Goal: Communication & Community: Answer question/provide support

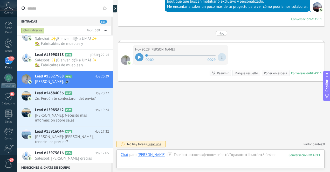
scroll to position [51, 0]
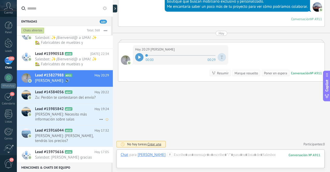
click at [83, 116] on span "[PERSON_NAME]: Necesito más información sobre salas" at bounding box center [67, 117] width 64 height 10
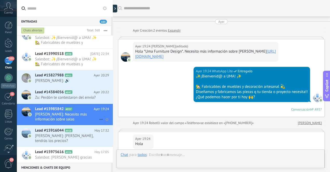
scroll to position [88, 0]
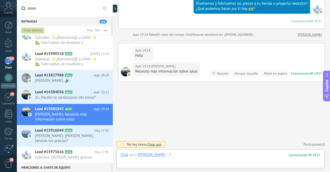
click at [179, 159] on div at bounding box center [221, 161] width 200 height 16
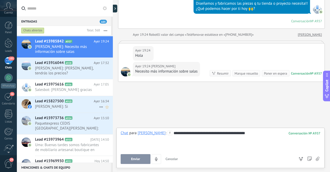
scroll to position [125, 0]
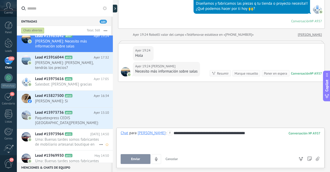
click at [80, 143] on span "Uma: Buenas tardes somos fabricantes de mobiliario artesanal boutique en [GEOGR…" at bounding box center [67, 142] width 64 height 10
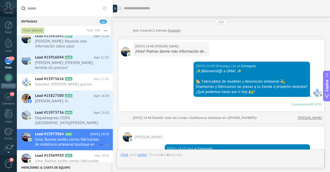
scroll to position [78, 0]
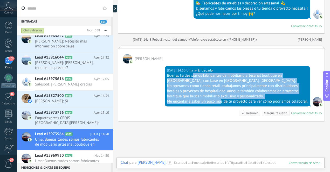
drag, startPoint x: 192, startPoint y: 77, endPoint x: 220, endPoint y: 104, distance: 39.1
click at [220, 104] on div "Buenas tardes somos fabricantes de mobiliario artesanal boutique en [GEOGRAPHIC…" at bounding box center [237, 88] width 141 height 31
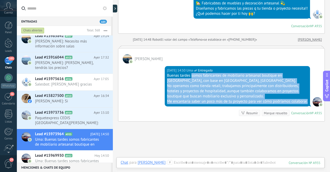
drag, startPoint x: 191, startPoint y: 75, endPoint x: 226, endPoint y: 106, distance: 46.9
click at [226, 104] on div "Buenas tardes somos fabricantes de mobiliario artesanal boutique en [GEOGRAPHIC…" at bounding box center [237, 88] width 141 height 31
copy div "somos fabricantes de mobiliario artesanal boutique en [GEOGRAPHIC_DATA], con ba…"
click at [88, 48] on span "[PERSON_NAME]: Necesito más información sobre salas" at bounding box center [67, 44] width 64 height 10
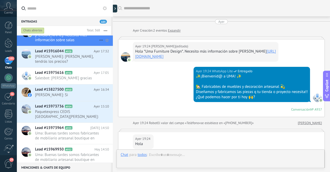
scroll to position [88, 0]
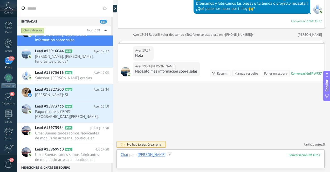
click at [194, 157] on div at bounding box center [221, 161] width 200 height 16
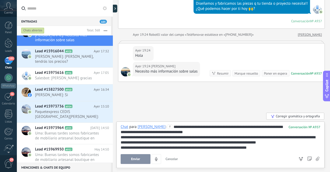
click at [134, 159] on span "Enviar" at bounding box center [135, 159] width 9 height 4
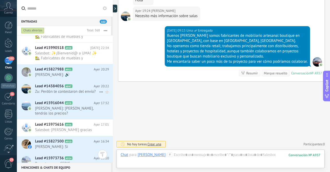
scroll to position [79, 0]
click at [79, 74] on span "[PERSON_NAME]: 🔊" at bounding box center [67, 75] width 64 height 5
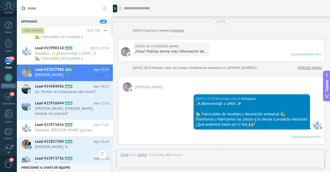
scroll to position [212, 0]
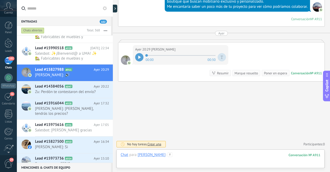
click at [184, 156] on div at bounding box center [221, 161] width 200 height 16
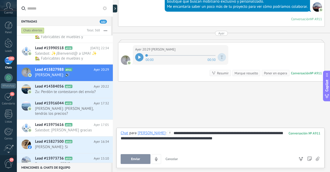
click at [135, 160] on span "Enviar" at bounding box center [135, 159] width 9 height 4
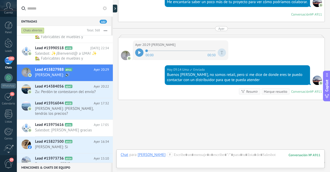
scroll to position [235, 0]
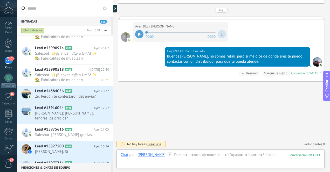
click at [83, 78] on span "Salesbot: ✨¡Bienvenid@ a UMA! ✨ 🏡 Fabricabtes de muebles y decoración artesanal…" at bounding box center [67, 78] width 64 height 10
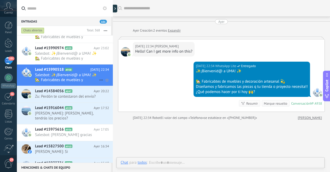
scroll to position [1, 0]
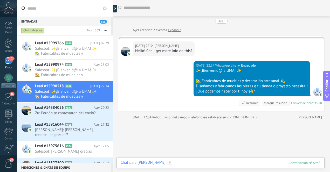
click at [184, 162] on div at bounding box center [221, 168] width 200 height 16
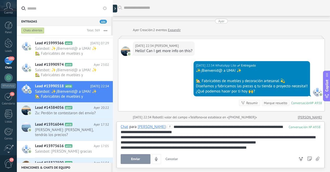
click at [139, 160] on span "Enviar" at bounding box center [135, 159] width 9 height 4
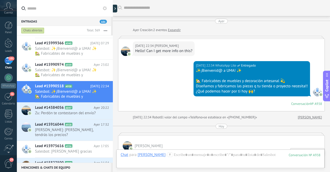
scroll to position [35, 0]
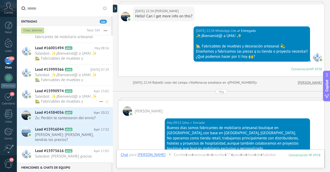
click at [77, 100] on span "Salesbot: ✨¡Bienvenid@ a UMA! ✨ 🏡 Fabricabtes de muebles y decoración artesanal…" at bounding box center [67, 99] width 64 height 10
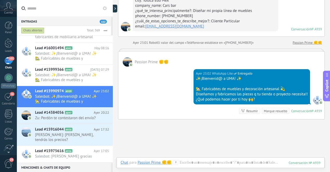
scroll to position [83, 0]
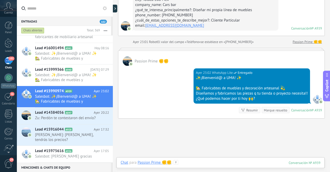
click at [195, 163] on div at bounding box center [221, 168] width 200 height 16
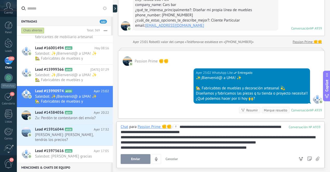
click at [137, 159] on span "Enviar" at bounding box center [135, 159] width 9 height 4
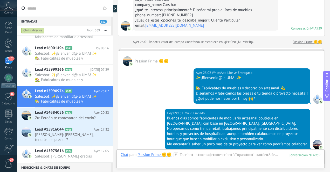
scroll to position [171, 0]
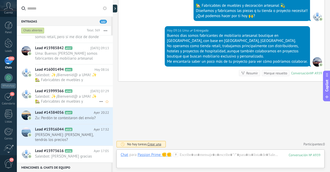
click at [77, 100] on span "Salesbot: ✨¡Bienvenid@ a UMA! ✨ 🏡 Fabricabtes de muebles y decoración artesanal…" at bounding box center [67, 99] width 64 height 10
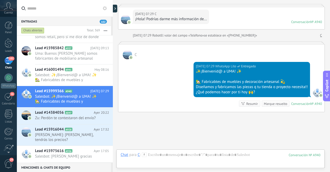
scroll to position [63, 0]
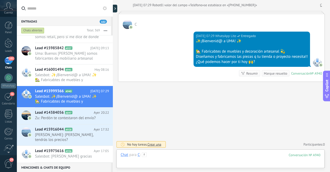
click at [185, 156] on div at bounding box center [221, 161] width 200 height 16
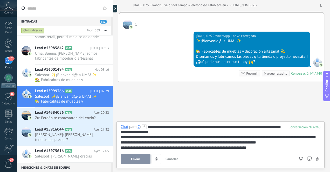
click at [135, 159] on span "Enviar" at bounding box center [135, 159] width 9 height 4
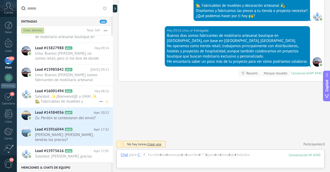
click at [78, 100] on span "Salesbot: ✨¡Bienvenid@ a UMA! ✨ 🏡 Fabricabtes de muebles y decoración artesanal…" at bounding box center [67, 99] width 64 height 10
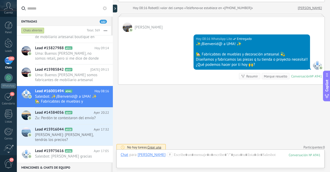
scroll to position [109, 0]
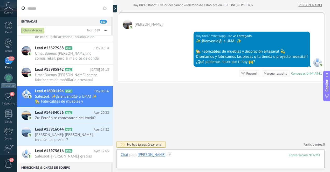
click at [191, 156] on div at bounding box center [221, 161] width 200 height 16
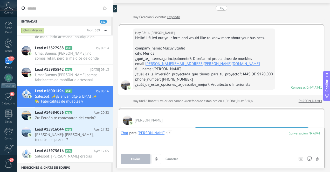
scroll to position [11, 0]
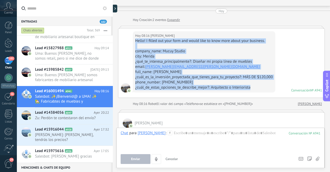
drag, startPoint x: 135, startPoint y: 40, endPoint x: 265, endPoint y: 88, distance: 138.4
click at [265, 88] on div "Hello! I filled out your form and would like to know more about your business. …" at bounding box center [204, 64] width 138 height 52
copy div "Hello! I filled out your form and would like to know more about your business. …"
click at [191, 138] on div at bounding box center [221, 141] width 200 height 20
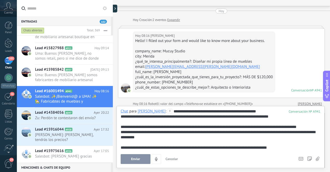
click at [120, 127] on div "**********" at bounding box center [220, 137] width 208 height 62
click at [121, 126] on div "**********" at bounding box center [221, 127] width 200 height 5
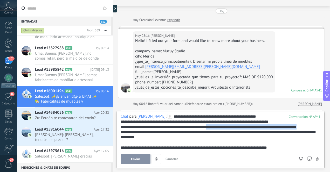
drag, startPoint x: 212, startPoint y: 128, endPoint x: 312, endPoint y: 128, distance: 99.9
click at [312, 128] on div "**********" at bounding box center [221, 127] width 200 height 5
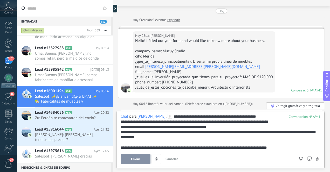
click at [120, 147] on div "**********" at bounding box center [220, 139] width 208 height 57
click at [121, 145] on div at bounding box center [221, 142] width 200 height 5
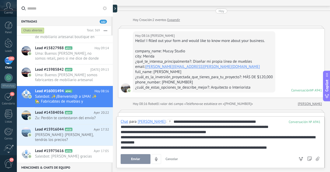
click at [284, 148] on div "**********" at bounding box center [221, 147] width 200 height 5
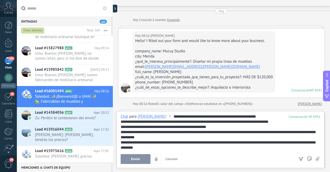
click at [138, 159] on span "Enviar" at bounding box center [135, 159] width 9 height 4
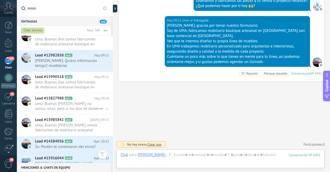
scroll to position [47, 0]
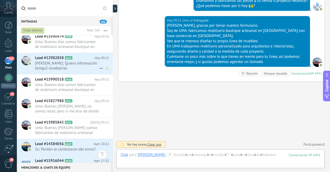
click at [80, 66] on span "[PERSON_NAME]: Quiero información temgo2 mueblerías" at bounding box center [67, 66] width 64 height 10
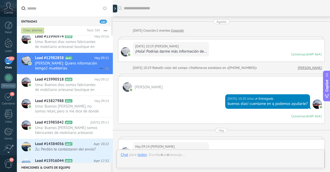
scroll to position [141, 0]
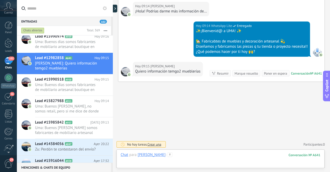
click at [212, 157] on div at bounding box center [221, 161] width 200 height 16
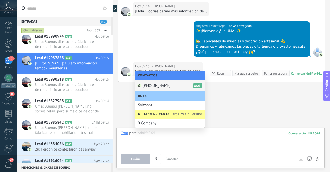
click at [249, 140] on div at bounding box center [221, 141] width 200 height 20
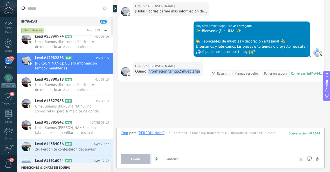
drag, startPoint x: 199, startPoint y: 71, endPoint x: 149, endPoint y: 73, distance: 50.6
click at [149, 73] on div "Quiero información temgo2 mueblerías" at bounding box center [167, 71] width 65 height 5
drag, startPoint x: 135, startPoint y: 71, endPoint x: 189, endPoint y: 65, distance: 54.0
click at [189, 65] on div "[DATE] 09:15 [PERSON_NAME] información temgo2 mueblerías" at bounding box center [168, 69] width 70 height 15
drag, startPoint x: 200, startPoint y: 71, endPoint x: 135, endPoint y: 72, distance: 64.6
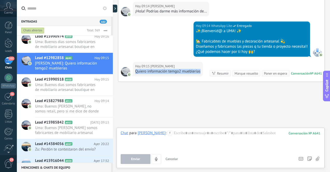
click at [135, 72] on div "Quiero información temgo2 mueblerías" at bounding box center [167, 71] width 65 height 5
copy div "Quiero información temgo2 mueblerías"
click at [181, 135] on div at bounding box center [221, 141] width 200 height 20
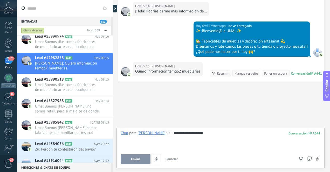
click at [190, 133] on div "**********" at bounding box center [221, 141] width 200 height 20
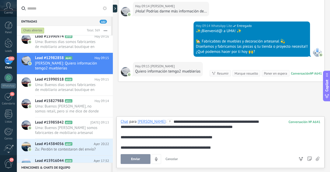
click at [197, 122] on div "**********" at bounding box center [221, 134] width 200 height 31
click at [120, 138] on div "**********" at bounding box center [220, 142] width 208 height 52
click at [121, 136] on div "**********" at bounding box center [221, 137] width 200 height 5
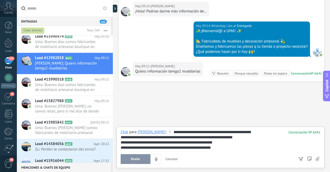
click at [137, 159] on span "Enviar" at bounding box center [135, 159] width 9 height 4
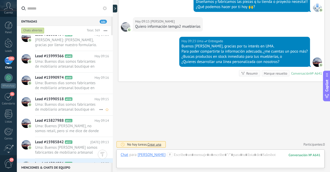
scroll to position [0, 0]
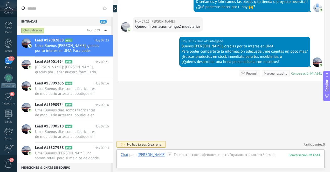
click at [9, 64] on div "101" at bounding box center [8, 61] width 8 height 8
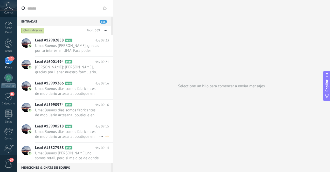
click at [83, 135] on span "Uma: Buenos dias somos fabricantes de mobiliario artesanal boutique en [GEOGRAP…" at bounding box center [67, 134] width 64 height 10
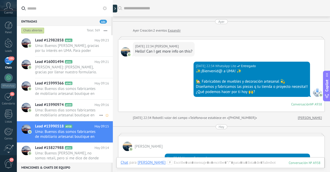
click at [84, 114] on span "Uma: Buenos dias somos fabricantes de mobiliario artesanal boutique en [GEOGRAP…" at bounding box center [67, 113] width 64 height 10
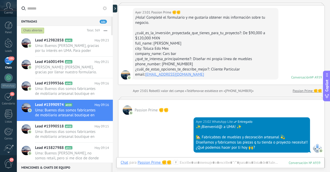
scroll to position [34, 0]
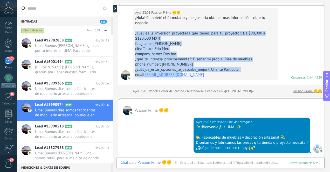
drag, startPoint x: 135, startPoint y: 33, endPoint x: 232, endPoint y: 75, distance: 105.4
click at [232, 75] on div "¡Hola! Completé el formulario y me gustaría obtener más información sobre tu ne…" at bounding box center [205, 46] width 141 height 62
copy div "¿cuál_es_la_inversión_proyectada_que_tienes_para_tu_proyecto?: De $90,000 a $12…"
click at [64, 92] on span "Uma: Buenos dias somos fabricantes de mobiliario artesanal boutique en [GEOGRAP…" at bounding box center [67, 91] width 64 height 10
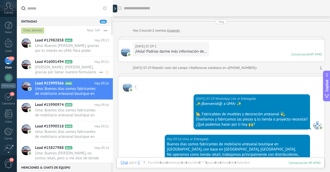
click at [74, 70] on span "[PERSON_NAME]: [PERSON_NAME], gracias por llenar nuestro formulario. Soy de UMA…" at bounding box center [67, 70] width 64 height 10
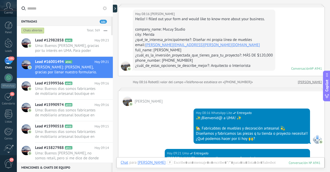
scroll to position [30, 0]
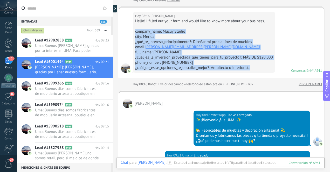
drag, startPoint x: 135, startPoint y: 32, endPoint x: 252, endPoint y: 68, distance: 122.8
click at [252, 68] on div "Hello! I filled out your form and would like to know more about your business. …" at bounding box center [204, 45] width 138 height 52
copy div "company_name: Mucuy Studio city: Merida ¿qué_te_interesa_principalmente?: Diseñ…"
click at [49, 47] on span "Uma: Buenos [PERSON_NAME], gracias por tu interés en UMA. Para poder compartirt…" at bounding box center [67, 48] width 64 height 10
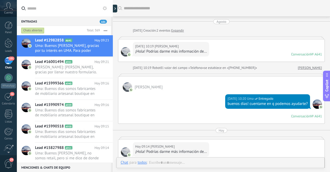
scroll to position [158, 0]
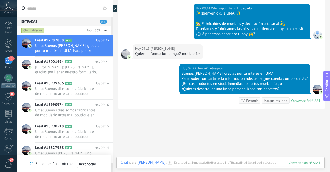
click at [8, 62] on div "101" at bounding box center [8, 61] width 8 height 8
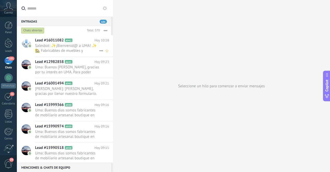
click at [64, 50] on span "Salesbot: ✨¡Bienvenid@ a UMA! ✨ 🏡 Fabricabtes de muebles y decoración artesanal…" at bounding box center [67, 48] width 64 height 10
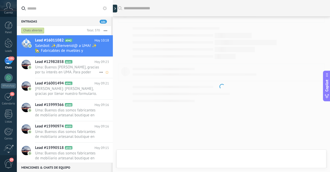
click at [81, 72] on span "Uma: Buenos [PERSON_NAME], gracias por tu interés en UMA. Para poder compartirt…" at bounding box center [67, 70] width 64 height 10
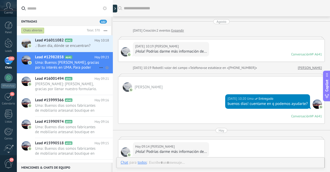
scroll to position [158, 0]
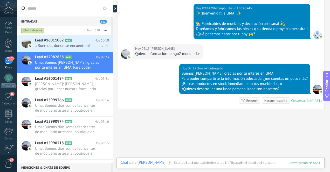
click at [81, 46] on span ".: Buen día, dónde se encuentran?" at bounding box center [67, 45] width 64 height 5
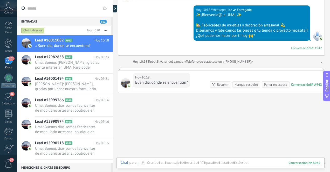
scroll to position [57, 0]
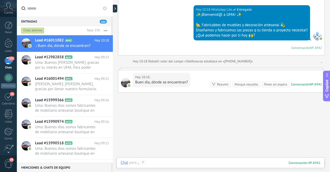
click at [208, 163] on div at bounding box center [221, 168] width 200 height 16
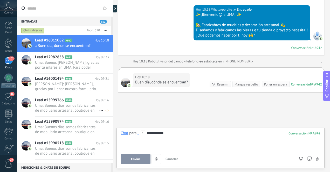
click at [84, 106] on span "Uma: Buenos dias somos fabricantes de mobiliario artesanal boutique en [GEOGRAP…" at bounding box center [67, 108] width 64 height 10
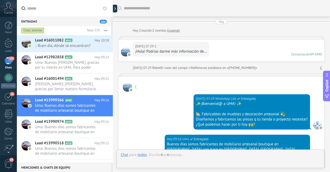
scroll to position [114, 0]
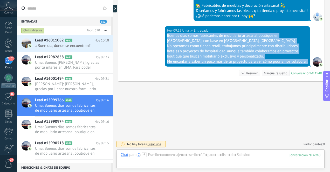
drag, startPoint x: 166, startPoint y: 30, endPoint x: 216, endPoint y: 61, distance: 58.4
click at [216, 61] on div "Buenos dias somos fabricantes de mobiliario artesanal boutique en [GEOGRAPHIC_D…" at bounding box center [237, 48] width 141 height 31
copy div "Buenos dias somos fabricantes de mobiliario artesanal boutique en [GEOGRAPHIC_D…"
click at [86, 47] on span ".: Buen día, dónde se encuentran?" at bounding box center [67, 45] width 64 height 5
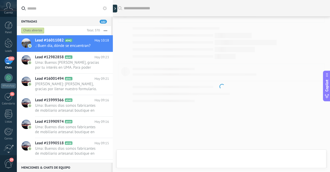
scroll to position [50, 0]
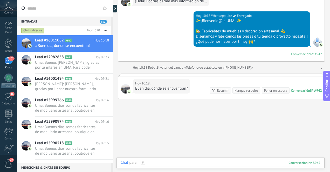
click at [201, 164] on div at bounding box center [221, 168] width 200 height 16
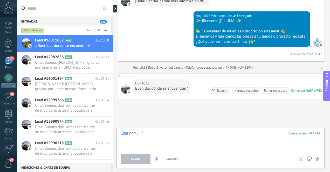
paste div
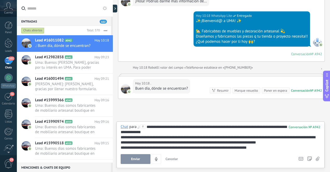
click at [139, 159] on span "Enviar" at bounding box center [135, 159] width 9 height 4
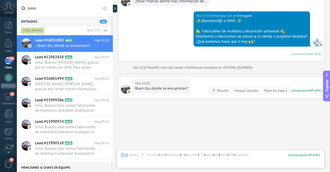
scroll to position [128, 0]
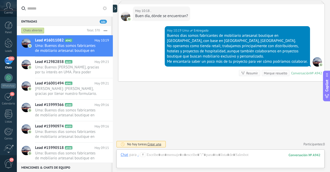
click at [7, 62] on div "101" at bounding box center [8, 61] width 8 height 8
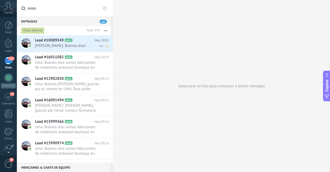
click at [81, 47] on span "[PERSON_NAME]: Buenos días!" at bounding box center [67, 45] width 64 height 5
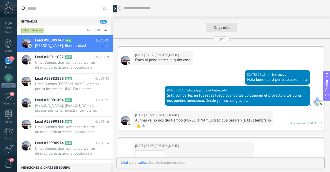
scroll to position [1326, 0]
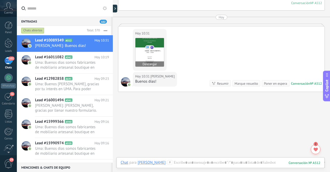
click at [156, 46] on img at bounding box center [149, 52] width 29 height 29
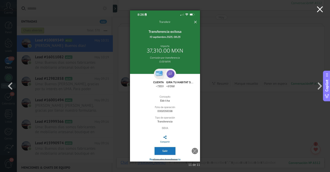
click at [321, 8] on use "button" at bounding box center [320, 9] width 6 height 6
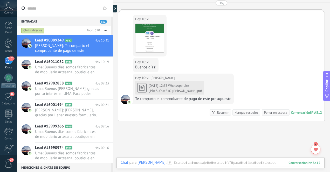
scroll to position [1337, 0]
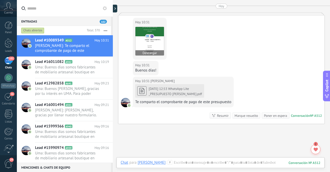
click at [153, 34] on img at bounding box center [149, 41] width 29 height 29
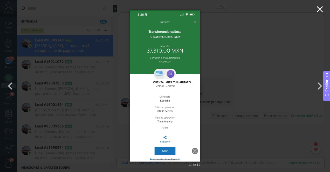
click at [321, 9] on use "button" at bounding box center [320, 9] width 6 height 6
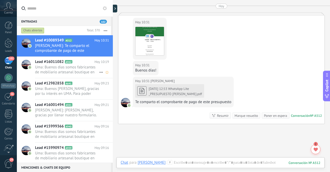
click at [86, 68] on span "Uma: Buenos dias somos fabricantes de mobiliario artesanal boutique en [GEOGRAP…" at bounding box center [67, 70] width 64 height 10
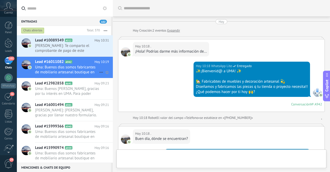
scroll to position [128, 0]
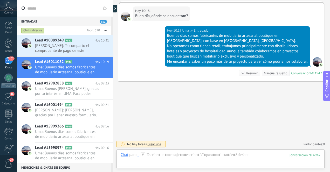
click at [9, 63] on div "102" at bounding box center [8, 61] width 8 height 8
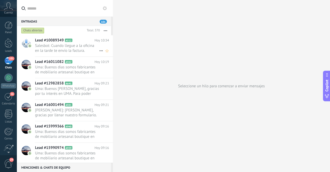
click at [72, 50] on span "Salesbot: Cuando llegue a la oficina en la tarde te envío la factura." at bounding box center [67, 48] width 64 height 10
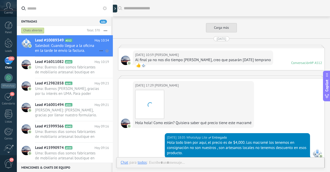
scroll to position [1338, 0]
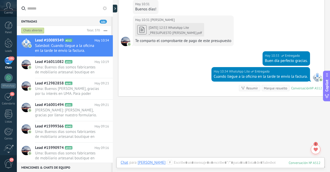
click at [8, 63] on div "101" at bounding box center [8, 61] width 8 height 8
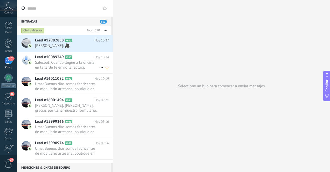
click at [54, 64] on span "Salesbot: Cuando llegue a la oficina en la tarde te envío la factura." at bounding box center [67, 65] width 64 height 10
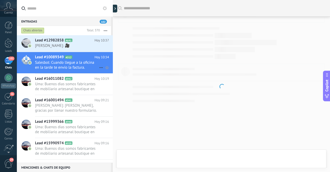
scroll to position [1338, 0]
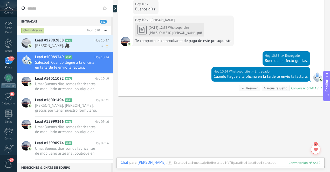
click at [60, 45] on span "[PERSON_NAME]: 🎥" at bounding box center [67, 45] width 64 height 5
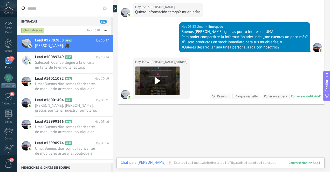
scroll to position [198, 0]
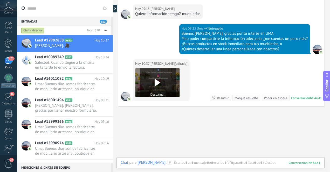
click at [157, 81] on use at bounding box center [158, 83] width 6 height 8
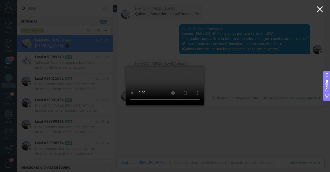
click at [320, 9] on use "button" at bounding box center [320, 9] width 6 height 6
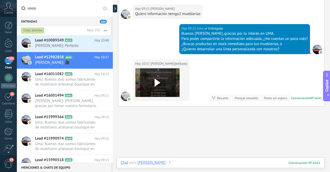
click at [213, 162] on div at bounding box center [221, 168] width 200 height 16
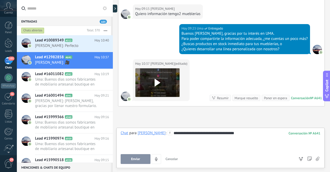
scroll to position [232, 0]
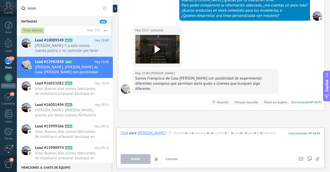
click at [171, 160] on span "Cancelar" at bounding box center [172, 159] width 12 height 4
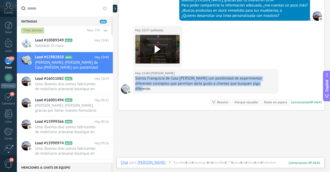
drag, startPoint x: 135, startPoint y: 79, endPoint x: 260, endPoint y: 84, distance: 124.4
click at [260, 84] on div "Somos Franquicia de Casa [PERSON_NAME] con posibilidad de experimentar diferent…" at bounding box center [205, 84] width 141 height 16
copy div "Somos Franquicia de Casa [PERSON_NAME] con posibilidad de experimentar diferent…"
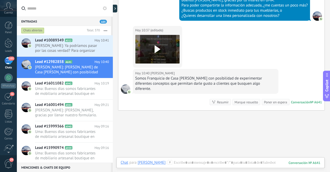
click at [75, 47] on span "[PERSON_NAME]: Ya podríamos pasar por las cosas verdad? Para organizar que me a…" at bounding box center [67, 48] width 64 height 10
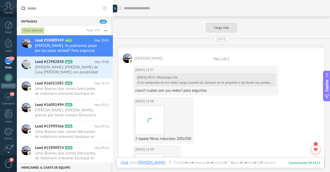
scroll to position [1311, 0]
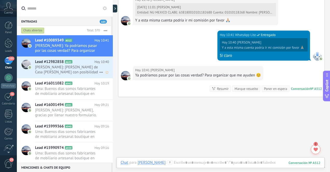
click at [57, 69] on span "[PERSON_NAME]: [PERSON_NAME] de Casa [PERSON_NAME] con posibilidad de experimen…" at bounding box center [67, 70] width 64 height 10
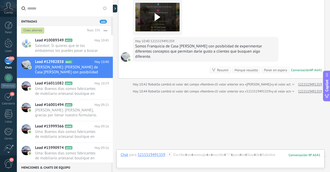
scroll to position [271, 0]
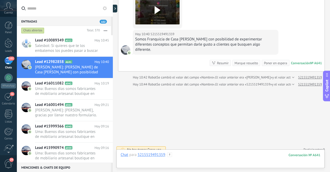
click at [194, 157] on div at bounding box center [221, 161] width 200 height 16
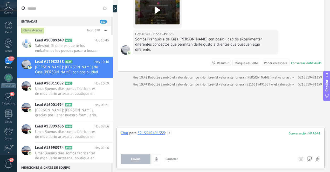
paste div
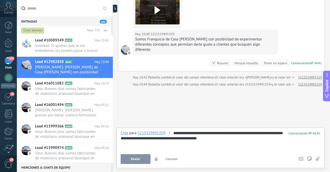
click at [250, 132] on div "**********" at bounding box center [221, 141] width 200 height 20
click at [237, 134] on div "**********" at bounding box center [221, 141] width 200 height 20
click at [180, 140] on div "**********" at bounding box center [221, 141] width 200 height 20
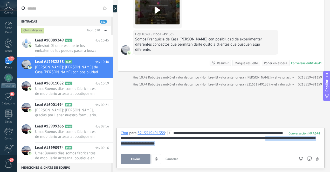
drag, startPoint x: 283, startPoint y: 139, endPoint x: 298, endPoint y: 145, distance: 16.2
click at [298, 145] on div "**********" at bounding box center [221, 141] width 200 height 20
click at [286, 138] on div "**********" at bounding box center [221, 141] width 200 height 20
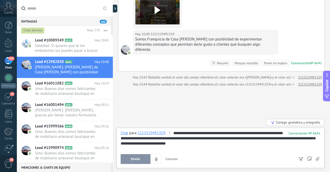
click at [159, 144] on div "**********" at bounding box center [221, 141] width 200 height 20
click at [188, 139] on div "**********" at bounding box center [221, 141] width 200 height 20
click at [215, 146] on div "**********" at bounding box center [221, 141] width 200 height 20
click at [213, 139] on div "**********" at bounding box center [221, 141] width 200 height 20
click at [136, 159] on span "Enviar" at bounding box center [135, 159] width 9 height 4
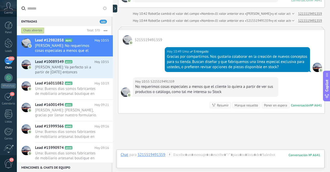
scroll to position [350, 0]
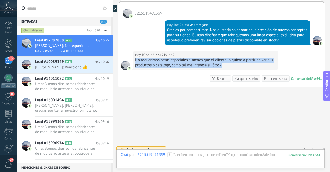
drag, startPoint x: 135, startPoint y: 54, endPoint x: 227, endPoint y: 63, distance: 92.0
click at [227, 63] on div "[DATE] 10:55 5215519491359 No requerimos cosas especiales a menos que el client…" at bounding box center [206, 61] width 146 height 20
copy div "No requerimos cosas especiales a menos que el cliente lo quiera a partir de ver…"
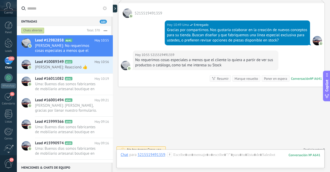
click at [211, 154] on div at bounding box center [221, 161] width 200 height 16
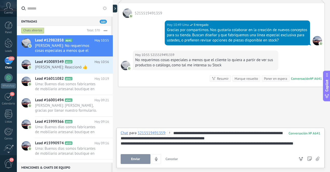
click at [219, 134] on div "**********" at bounding box center [221, 141] width 200 height 20
click at [137, 160] on span "Enviar" at bounding box center [135, 159] width 9 height 4
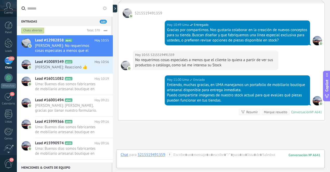
scroll to position [383, 0]
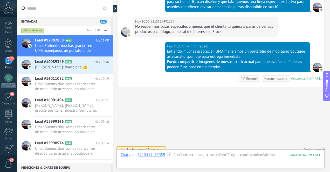
click at [8, 63] on div "102" at bounding box center [8, 61] width 8 height 8
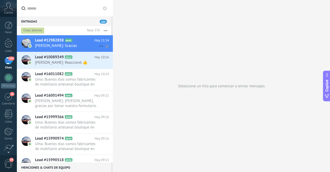
click at [55, 46] on span "[PERSON_NAME]: Gracias" at bounding box center [67, 45] width 64 height 5
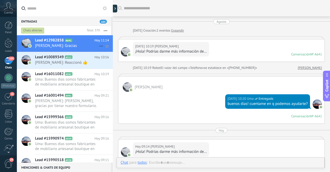
scroll to position [383, 0]
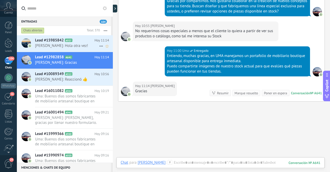
click at [60, 47] on span "[PERSON_NAME]: Hola otra vez!" at bounding box center [67, 45] width 64 height 5
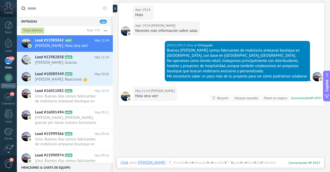
scroll to position [140, 0]
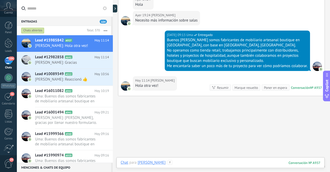
click at [199, 163] on div at bounding box center [221, 168] width 200 height 16
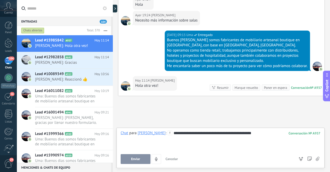
click at [225, 135] on div "**********" at bounding box center [221, 141] width 200 height 20
click at [139, 160] on span "Enviar" at bounding box center [135, 159] width 9 height 4
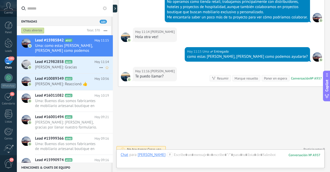
scroll to position [198, 0]
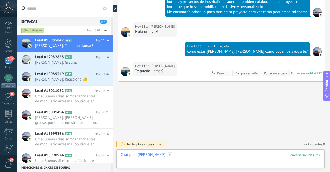
click at [207, 157] on div at bounding box center [221, 161] width 200 height 16
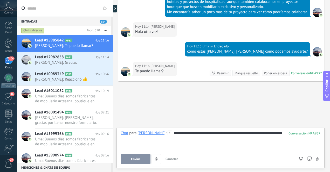
click at [243, 134] on div "**********" at bounding box center [221, 141] width 200 height 20
click at [140, 159] on button "Enviar" at bounding box center [136, 159] width 30 height 10
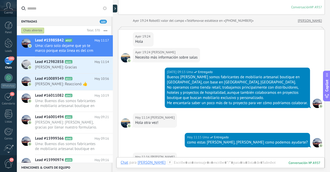
scroll to position [228, 0]
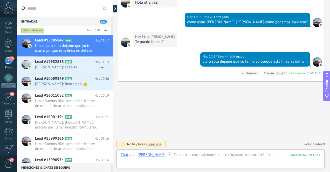
click at [75, 68] on span "[PERSON_NAME]: Gracias" at bounding box center [67, 67] width 64 height 5
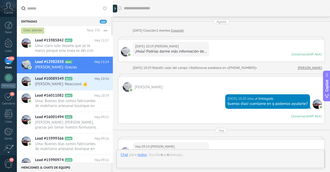
scroll to position [397, 0]
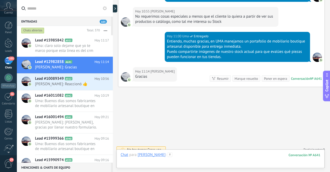
click at [209, 157] on div at bounding box center [221, 161] width 200 height 16
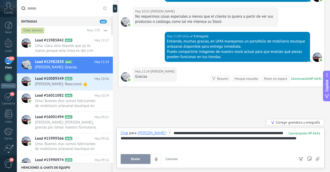
click at [140, 159] on span "Enviar" at bounding box center [135, 159] width 9 height 4
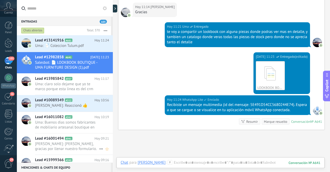
scroll to position [484, 0]
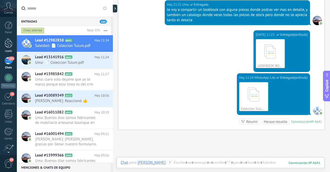
click at [8, 42] on div at bounding box center [9, 43] width 8 height 10
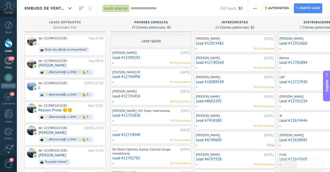
scroll to position [8, 0]
click at [9, 64] on div "103" at bounding box center [8, 61] width 8 height 8
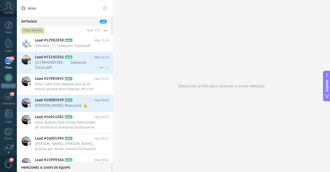
click at [73, 65] on span "5219842405185: 📄 Coleccion Tulum.pdf" at bounding box center [67, 65] width 64 height 10
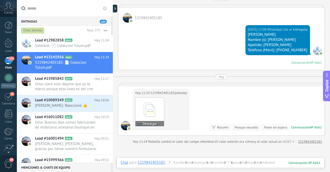
scroll to position [1437, 0]
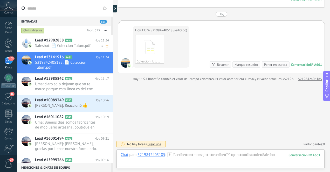
click at [83, 45] on span "Salesbot: 📄 Coleccion Tulum.pdf" at bounding box center [67, 45] width 64 height 5
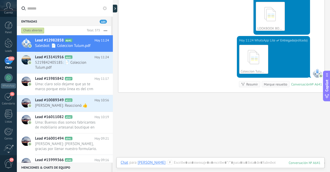
scroll to position [527, 0]
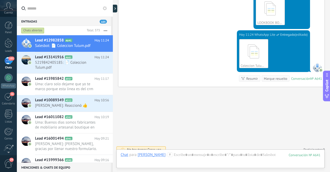
click at [8, 65] on div "103" at bounding box center [8, 61] width 8 height 8
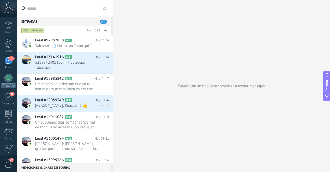
click at [90, 104] on span "[PERSON_NAME]: Reaccionó 👍" at bounding box center [67, 105] width 64 height 5
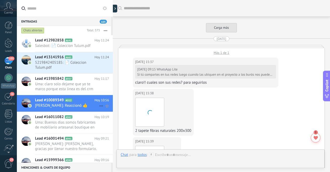
scroll to position [1321, 0]
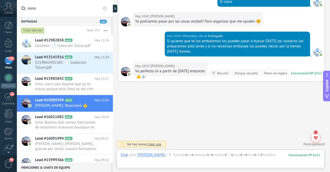
click at [9, 64] on div "103" at bounding box center [8, 61] width 8 height 8
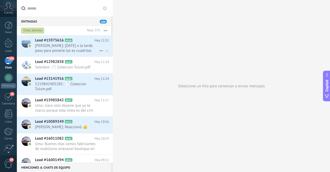
click at [75, 49] on span "jose rafael lopez pablo: Hoy x la tarde paso para ponerle las es cuadritas alas…" at bounding box center [67, 48] width 64 height 10
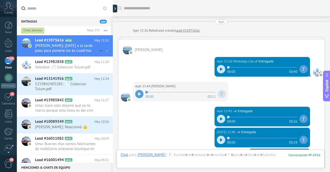
scroll to position [380, 0]
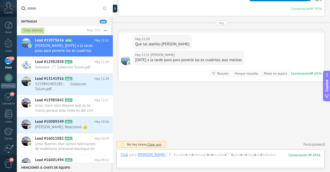
click at [10, 65] on div "104" at bounding box center [8, 61] width 8 height 8
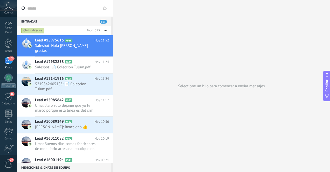
click at [8, 64] on div "103" at bounding box center [8, 61] width 8 height 8
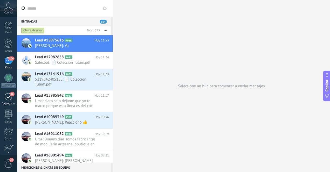
click at [6, 98] on div "16" at bounding box center [8, 97] width 8 height 8
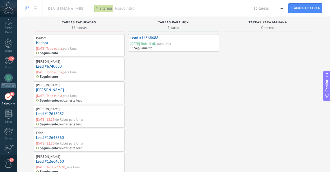
scroll to position [15, 0]
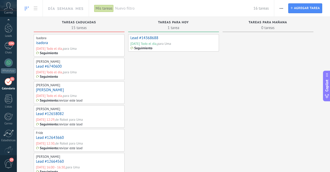
click at [160, 46] on div "para Uma" at bounding box center [164, 44] width 14 height 4
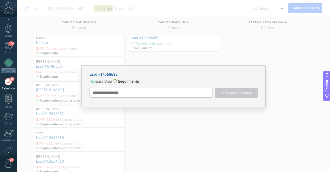
click at [293, 64] on div "Lead #14368688 Hoy para Uma Seguimiento Completar una tarea Seguimiento Seguimi…" at bounding box center [173, 86] width 313 height 172
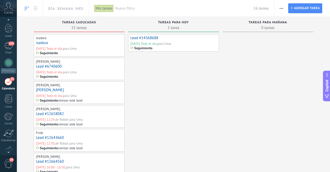
click at [146, 38] on link "Lead #14368688" at bounding box center [144, 38] width 28 height 5
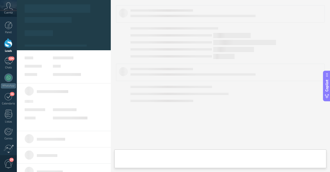
type textarea "**********"
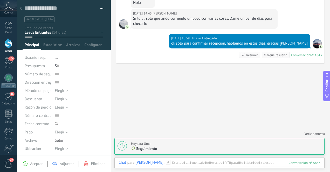
scroll to position [822, 0]
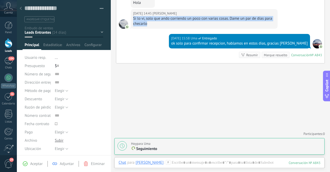
drag, startPoint x: 134, startPoint y: 20, endPoint x: 157, endPoint y: 30, distance: 24.8
click at [157, 29] on div "02.09.2025 14:45 Marco Caña Si lo vi, solo que ando corriendo un poco con varia…" at bounding box center [204, 19] width 147 height 20
copy div "Si lo vi, solo que ando corriendo un poco con varias cosas. Dame un par de días…"
click at [187, 164] on div at bounding box center [220, 168] width 202 height 16
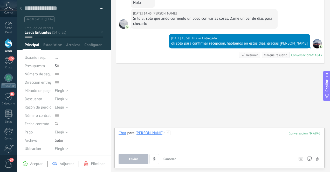
paste div
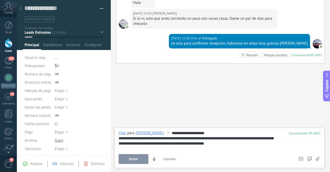
click at [134, 160] on span "Enviar" at bounding box center [133, 159] width 9 height 4
type textarea "**********"
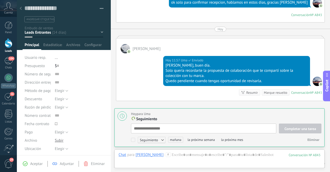
scroll to position [5, 0]
click at [8, 61] on div "104" at bounding box center [8, 61] width 8 height 8
